Goal: Information Seeking & Learning: Learn about a topic

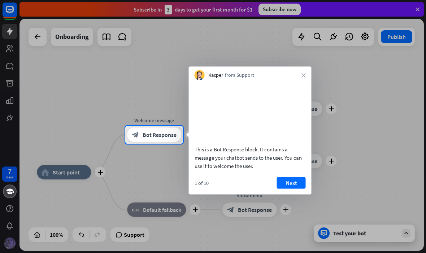
click at [291, 189] on button "Next" at bounding box center [291, 183] width 29 height 12
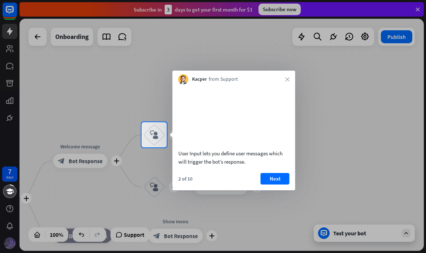
click at [276, 185] on button "Next" at bounding box center [274, 179] width 29 height 12
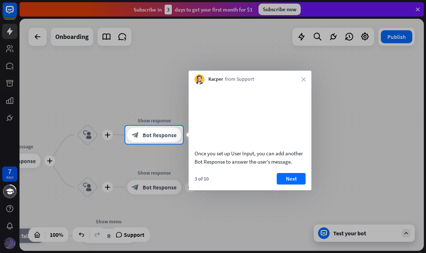
click at [295, 185] on button "Next" at bounding box center [291, 179] width 29 height 12
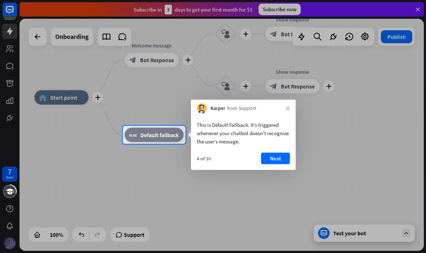
click at [285, 154] on button "Next" at bounding box center [275, 159] width 29 height 12
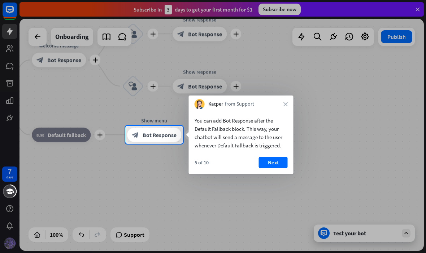
click at [281, 160] on button "Next" at bounding box center [273, 163] width 29 height 12
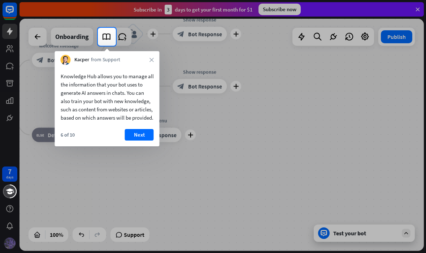
click at [141, 146] on div "6 of 10 Next" at bounding box center [107, 137] width 105 height 17
click at [134, 141] on button "Next" at bounding box center [139, 135] width 29 height 12
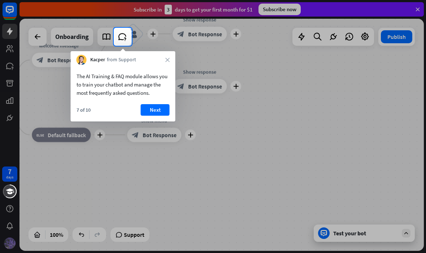
click at [149, 114] on button "Next" at bounding box center [155, 110] width 29 height 12
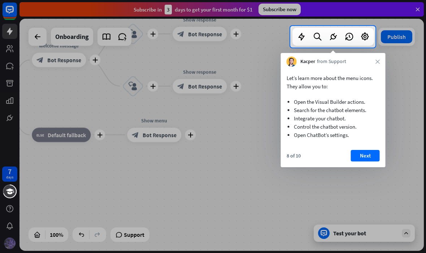
click at [376, 154] on button "Next" at bounding box center [365, 156] width 29 height 12
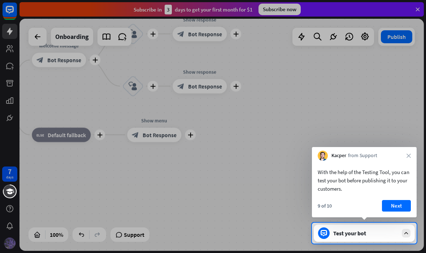
click at [393, 195] on div "With the help of the Testing Tool, you can test your bot before publishing it t…" at bounding box center [364, 179] width 105 height 36
click at [399, 203] on button "Next" at bounding box center [396, 206] width 29 height 12
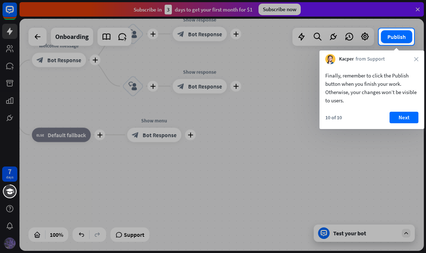
click at [401, 121] on button "Next" at bounding box center [403, 118] width 29 height 12
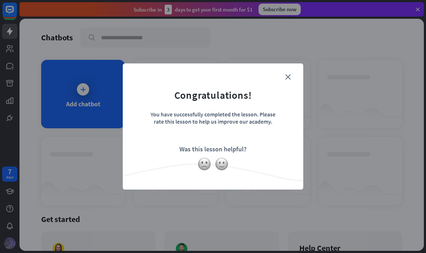
click at [290, 65] on div "close Congratulations! You have successfully completed the lesson. Please rate …" at bounding box center [213, 126] width 180 height 126
click at [287, 74] on icon "close" at bounding box center [287, 76] width 5 height 5
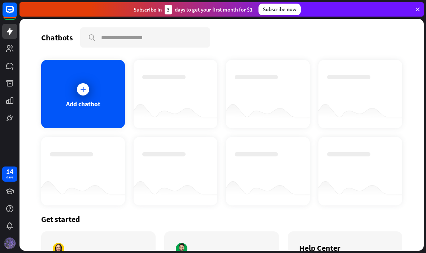
click at [87, 89] on div at bounding box center [83, 89] width 12 height 12
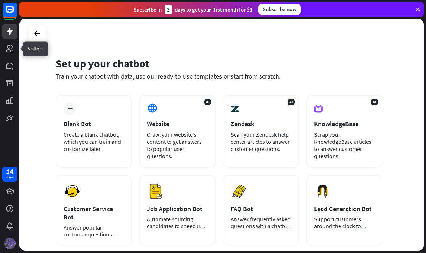
click at [0, 0] on icon at bounding box center [0, 0] width 0 height 0
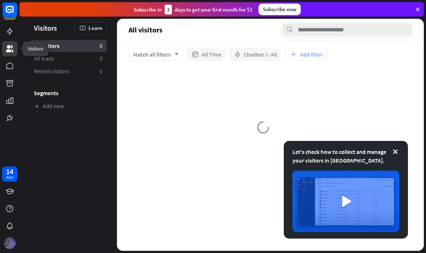
click at [8, 52] on icon at bounding box center [9, 48] width 7 height 7
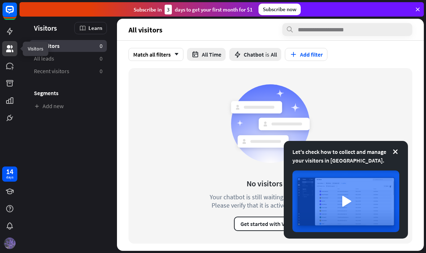
click at [297, 10] on div "Subscribe now" at bounding box center [279, 10] width 42 height 12
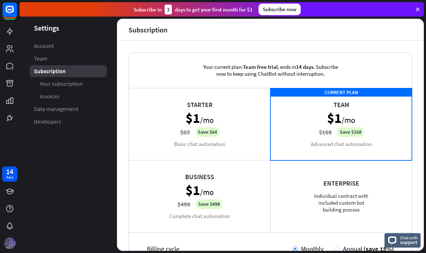
click at [253, 118] on div "Starter $1 /mo $65 Save $64 Basic chat automation" at bounding box center [199, 124] width 141 height 72
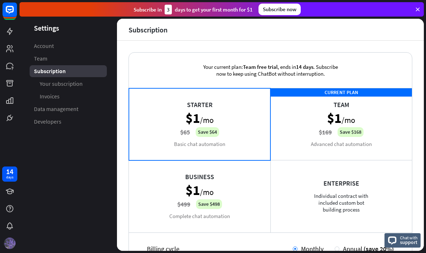
click at [420, 9] on icon at bounding box center [417, 9] width 6 height 6
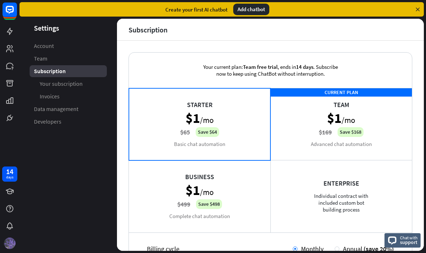
click at [71, 135] on aside "Settings Account Team Subscription Your subscription Invoices Data management D…" at bounding box center [67, 135] width 97 height 232
click at [420, 11] on icon at bounding box center [417, 9] width 6 height 6
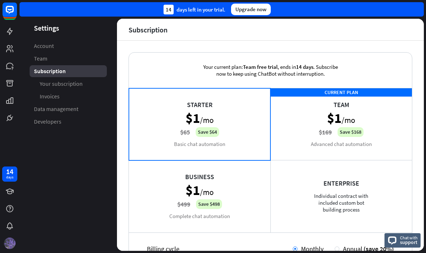
click at [97, 38] on aside "Settings Account Team Subscription Your subscription Invoices Data management D…" at bounding box center [67, 135] width 97 height 232
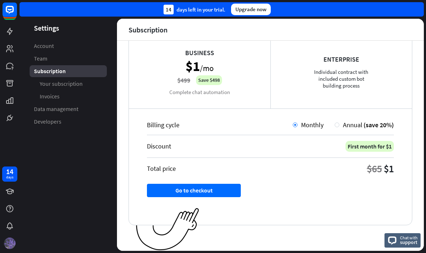
click at [71, 161] on aside "Settings Account Team Subscription Your subscription Invoices Data management D…" at bounding box center [67, 135] width 97 height 232
click at [67, 184] on aside "Settings Account Team Subscription Your subscription Invoices Data management D…" at bounding box center [67, 135] width 97 height 232
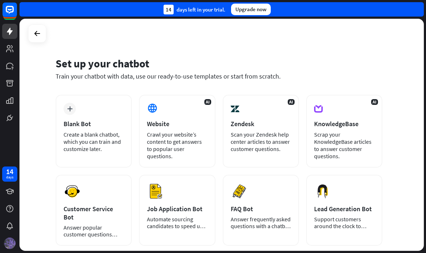
click at [69, 107] on icon "plus" at bounding box center [69, 108] width 5 height 5
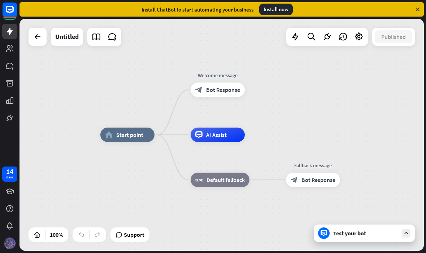
click at [65, 34] on div "Untitled" at bounding box center [66, 37] width 23 height 18
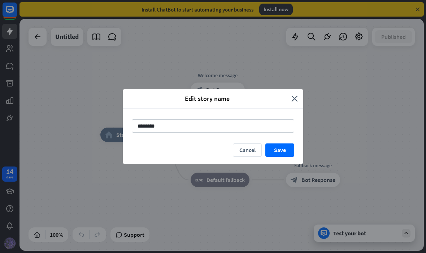
click at [73, 37] on div "Edit story name close ******** Cancel Save" at bounding box center [213, 126] width 426 height 253
